Goal: Transaction & Acquisition: Obtain resource

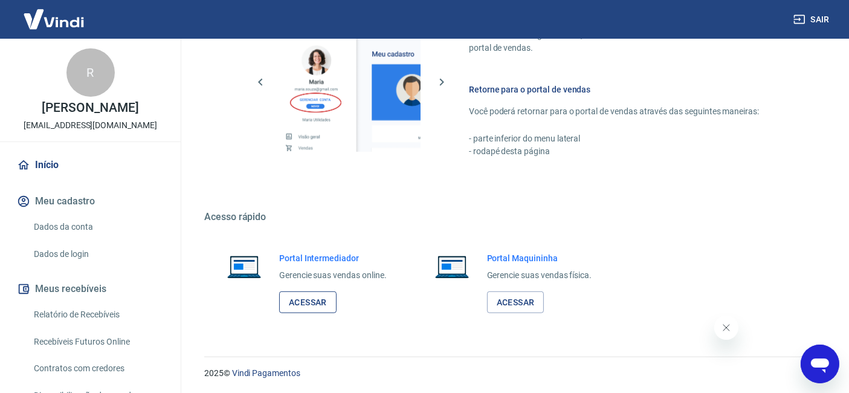
drag, startPoint x: 0, startPoint y: 0, endPoint x: 316, endPoint y: 291, distance: 429.2
click at [316, 291] on link "Acessar" at bounding box center [307, 302] width 57 height 22
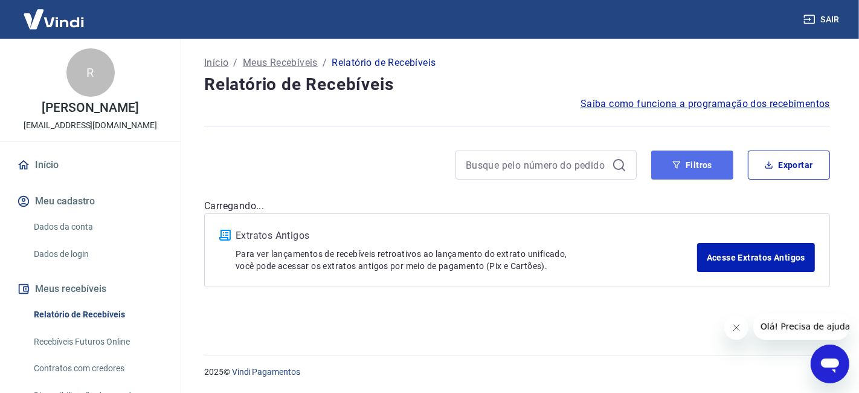
click at [710, 166] on button "Filtros" at bounding box center [692, 164] width 82 height 29
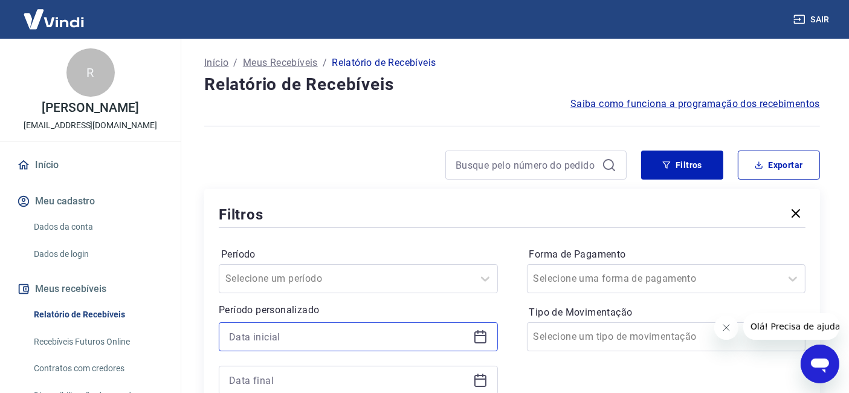
click at [331, 330] on input at bounding box center [348, 336] width 239 height 18
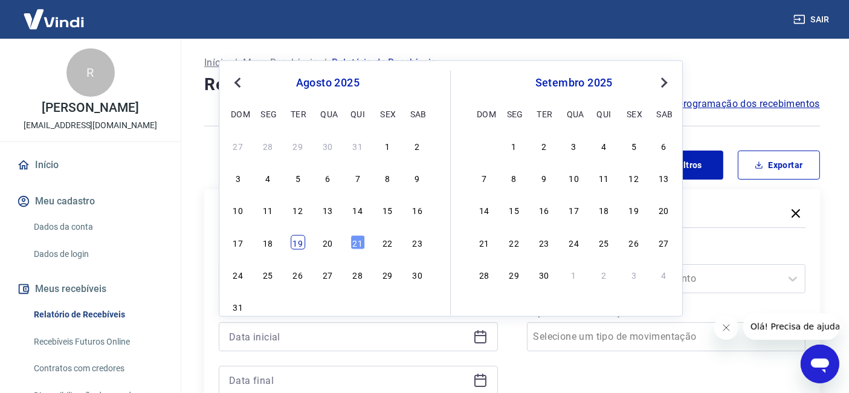
click at [299, 246] on div "19" at bounding box center [298, 241] width 14 height 14
type input "[DATE]"
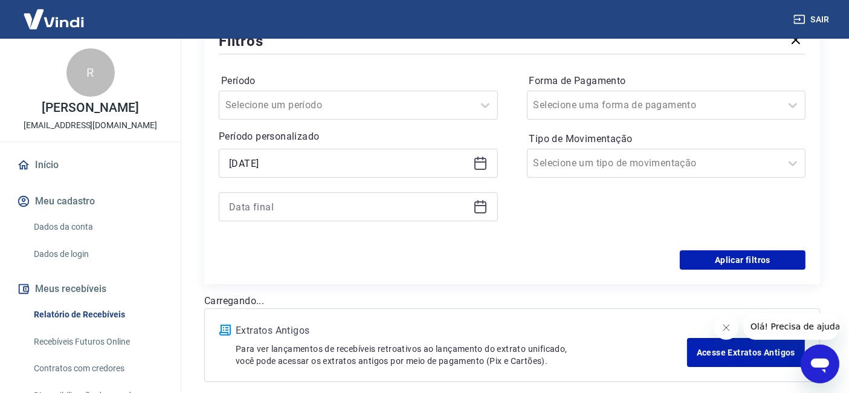
scroll to position [201, 0]
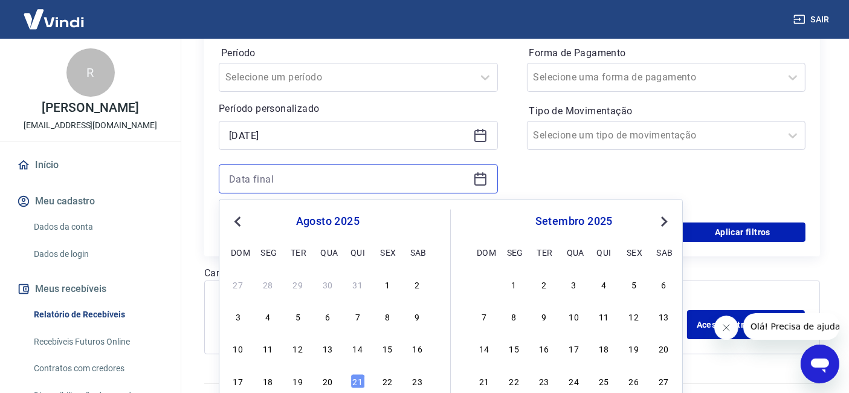
click at [308, 180] on input at bounding box center [348, 179] width 239 height 18
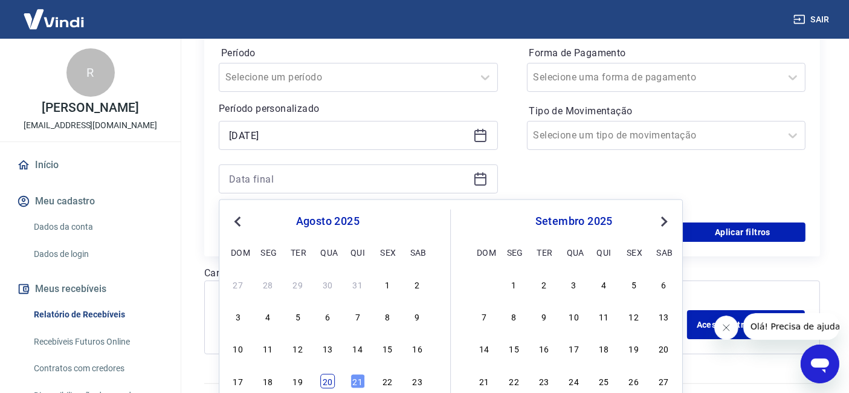
click at [327, 381] on div "20" at bounding box center [327, 380] width 14 height 14
type input "20/08/2025"
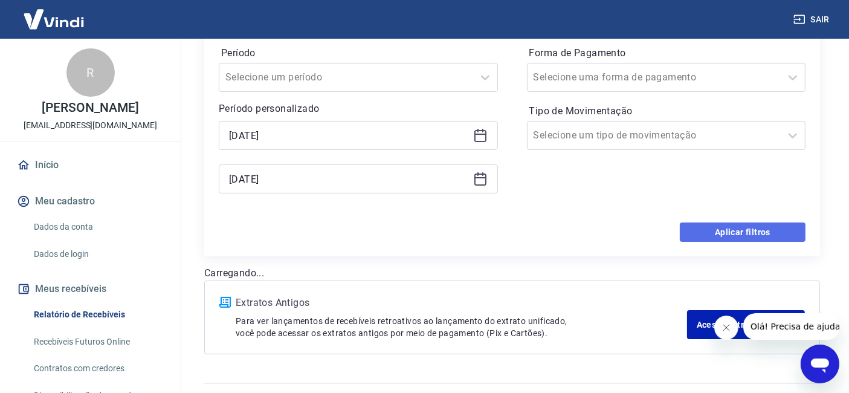
click at [759, 231] on button "Aplicar filtros" at bounding box center [743, 231] width 126 height 19
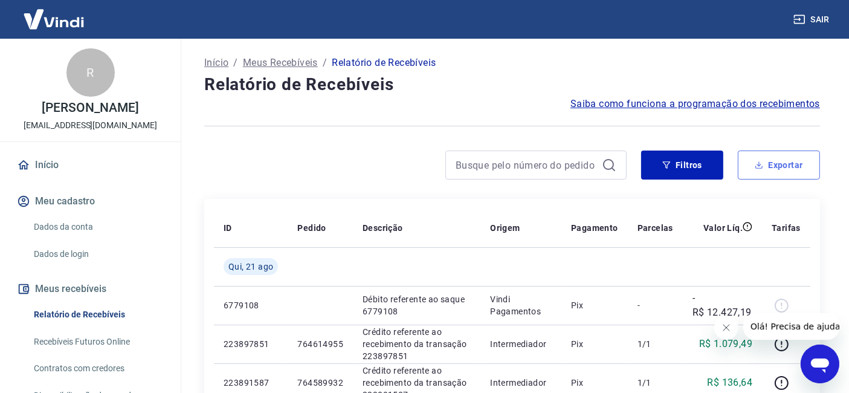
click at [771, 162] on button "Exportar" at bounding box center [779, 164] width 82 height 29
type input "19/08/2025"
type input "20/08/2025"
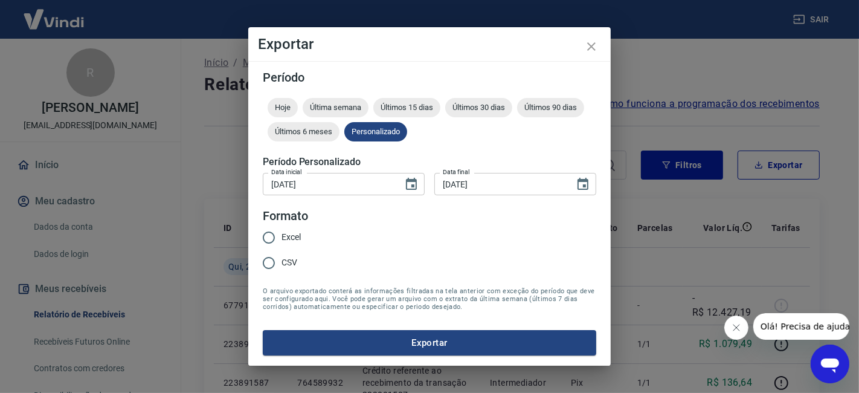
click at [293, 238] on span "Excel" at bounding box center [291, 237] width 19 height 13
click at [282, 238] on input "Excel" at bounding box center [268, 237] width 25 height 25
radio input "true"
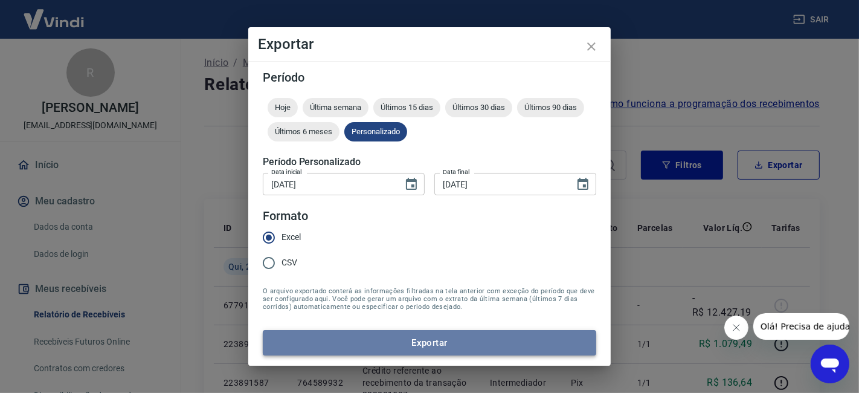
click at [422, 336] on button "Exportar" at bounding box center [429, 342] width 333 height 25
